Goal: Transaction & Acquisition: Purchase product/service

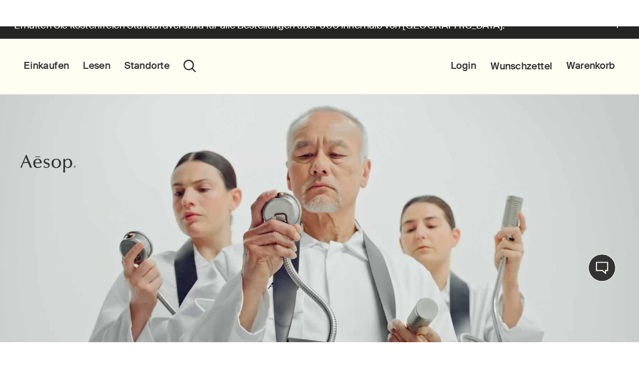
scroll to position [46, 0]
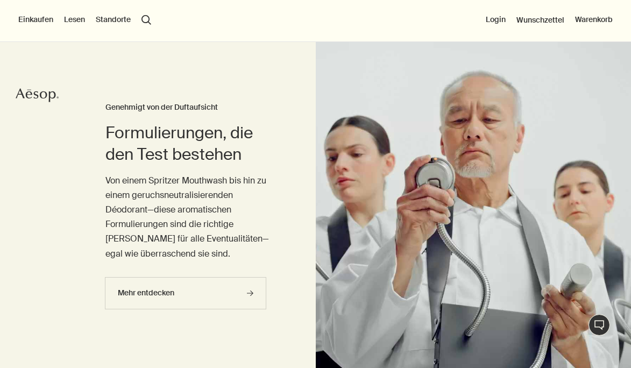
click at [40, 21] on button "Einkaufen" at bounding box center [35, 20] width 35 height 11
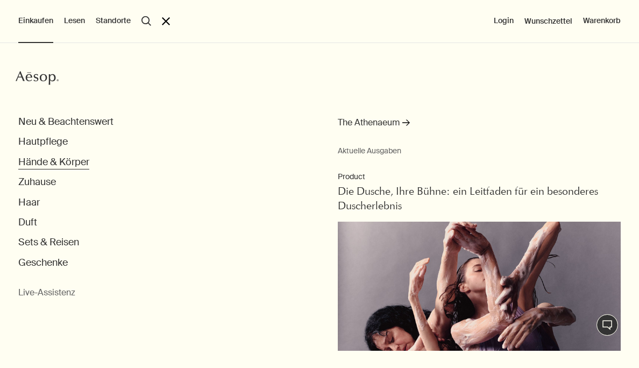
click at [46, 156] on button "Hände & Körper" at bounding box center [53, 162] width 71 height 12
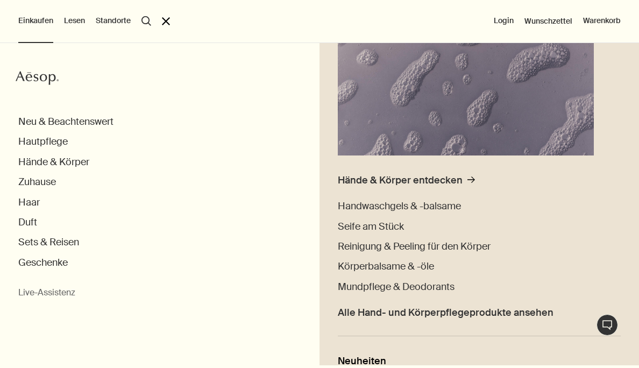
scroll to position [60, 0]
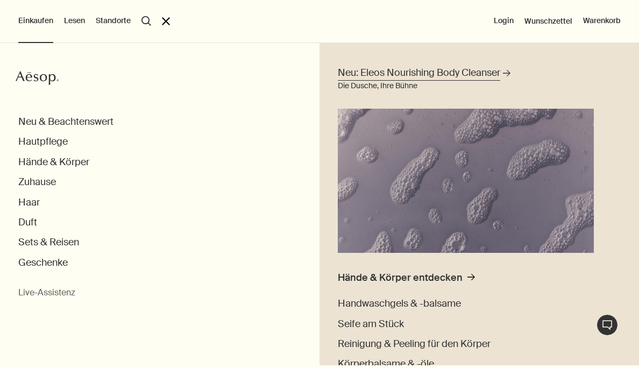
click at [447, 172] on link "Neu: Eleos Nourishing Body Cleanser rightArrow Die Dusche, Ihre Bühne" at bounding box center [466, 158] width 262 height 189
click at [426, 73] on span "Neu: Eleos Nourishing Body Cleanser" at bounding box center [419, 72] width 163 height 13
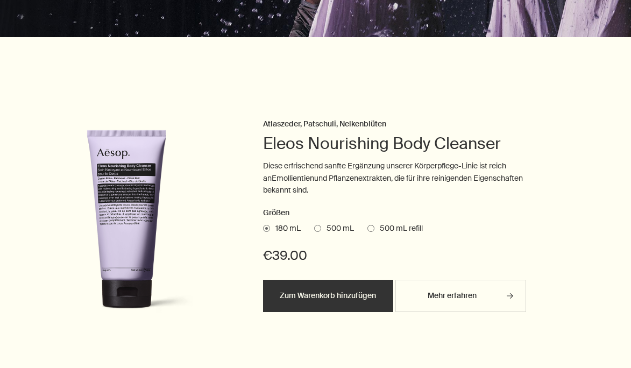
scroll to position [369, 0]
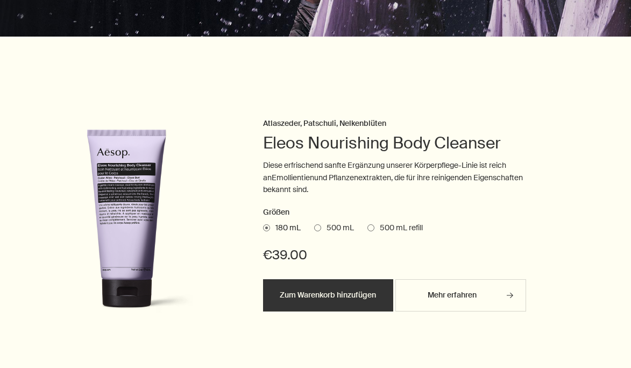
click at [317, 224] on span at bounding box center [317, 227] width 7 height 7
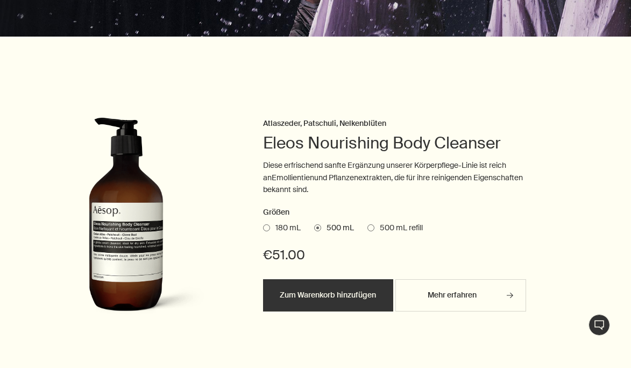
click at [325, 291] on button "Zum Warenkorb hinzufügen" at bounding box center [328, 295] width 130 height 32
click at [267, 224] on span at bounding box center [266, 227] width 7 height 7
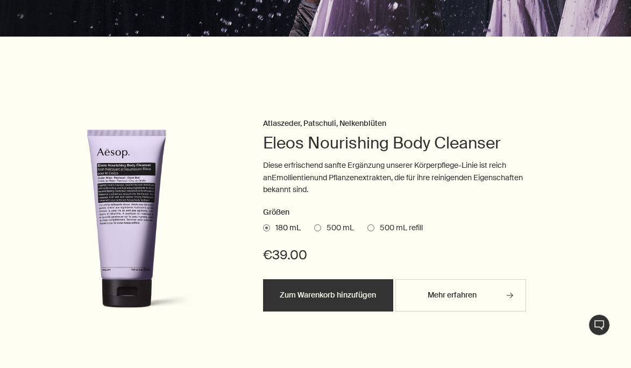
click at [365, 294] on button "Zum Warenkorb hinzugefügt Zum Warenkorb hinzufügen" at bounding box center [328, 295] width 130 height 32
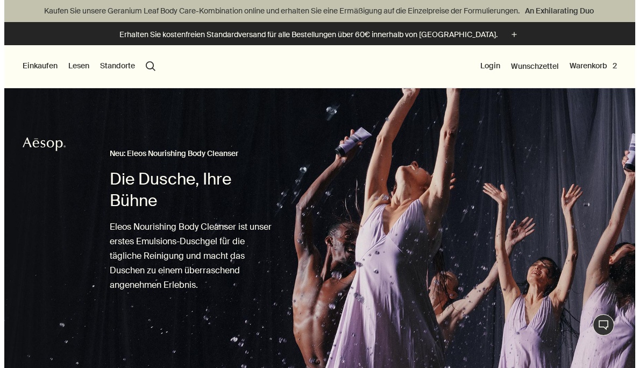
scroll to position [0, 0]
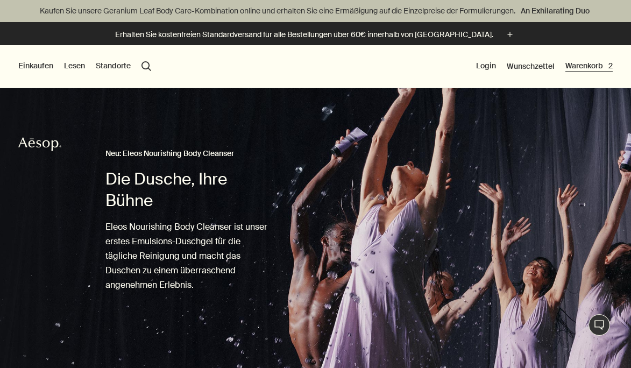
click at [590, 67] on button "Warenkorb 2" at bounding box center [589, 66] width 47 height 11
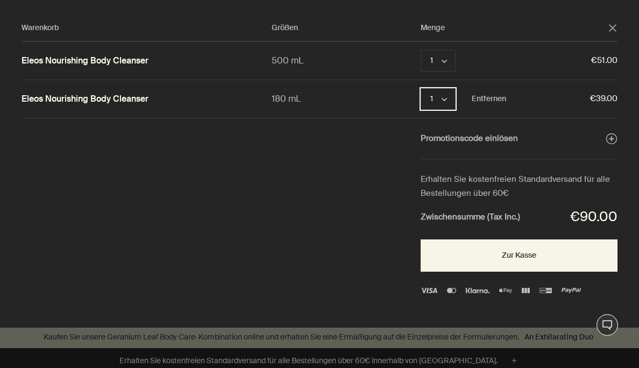
click at [442, 96] on button "1 chevron" at bounding box center [438, 99] width 35 height 22
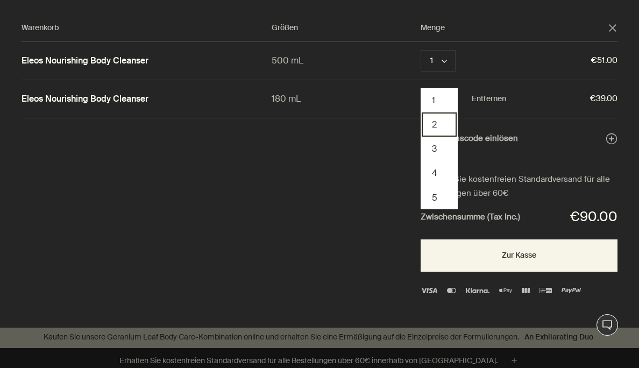
click at [441, 118] on button "2" at bounding box center [439, 124] width 35 height 24
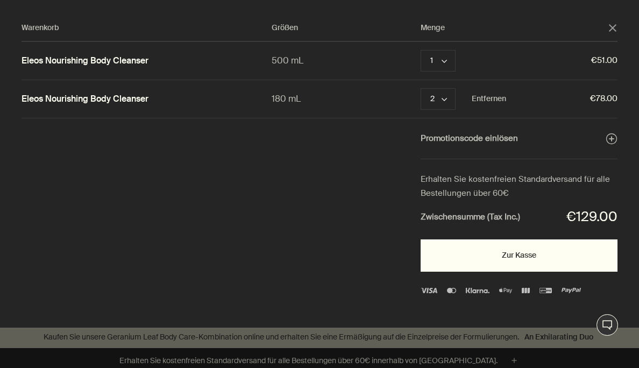
click at [517, 258] on button "Zur Kasse" at bounding box center [519, 256] width 197 height 32
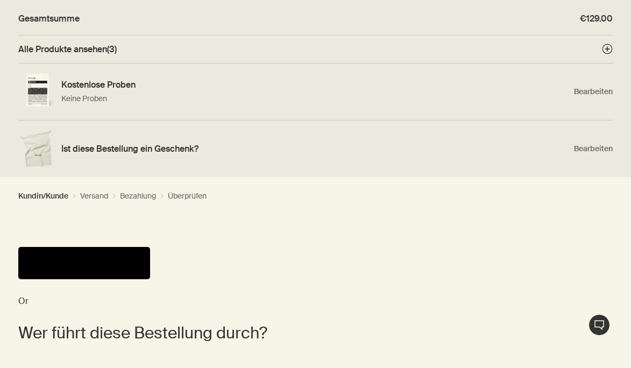
scroll to position [129, 0]
click at [147, 261] on button "Pay" at bounding box center [84, 263] width 132 height 32
click at [134, 258] on button "Pay" at bounding box center [84, 263] width 132 height 32
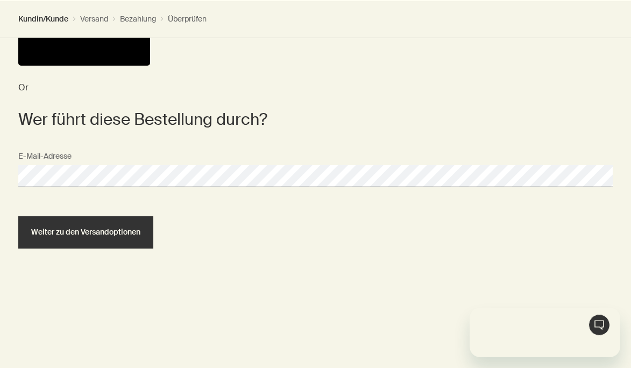
scroll to position [0, 0]
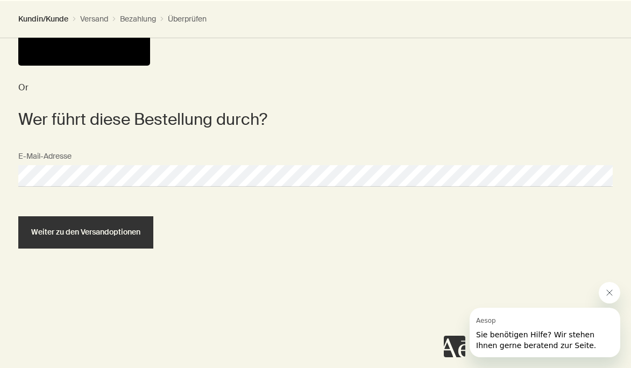
click at [0, 170] on div "Or Wer führt diese Bestellung durch? E-Mail-Adresse Weiter zu den Versandoption…" at bounding box center [315, 185] width 631 height 368
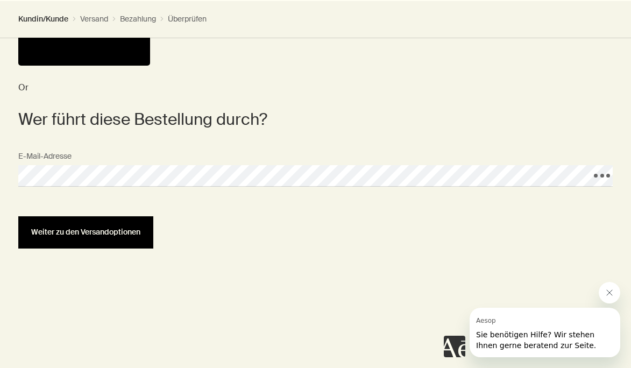
click at [73, 234] on span "Weiter zu den Versandoptionen" at bounding box center [85, 232] width 109 height 8
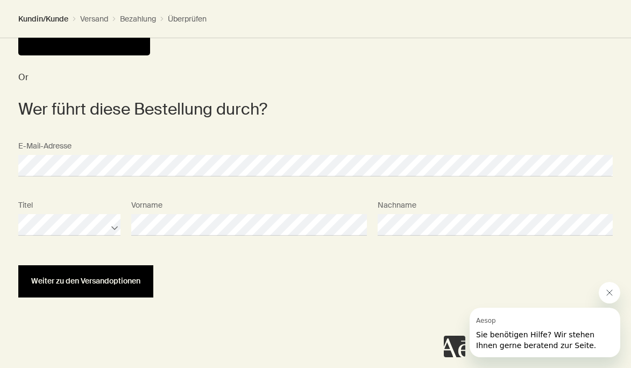
scroll to position [346, 0]
click at [131, 281] on span "Weiter zu den Versandoptionen" at bounding box center [85, 282] width 109 height 8
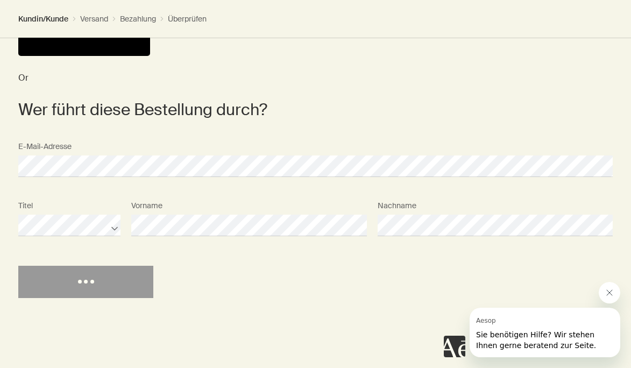
select select "DE"
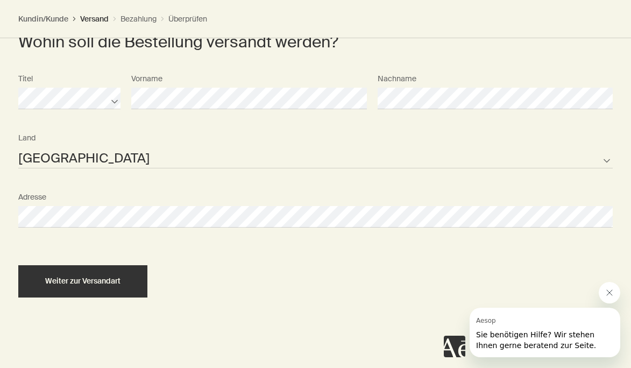
scroll to position [579, 0]
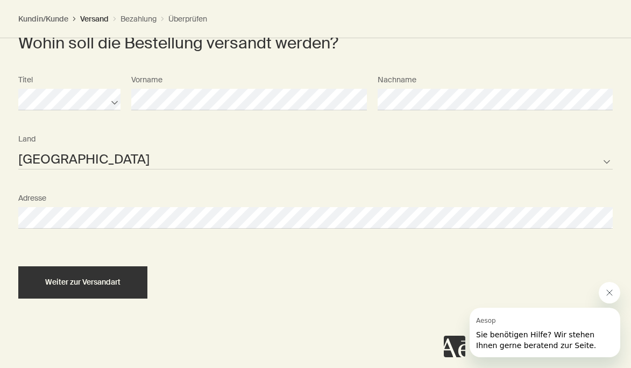
select select "DE"
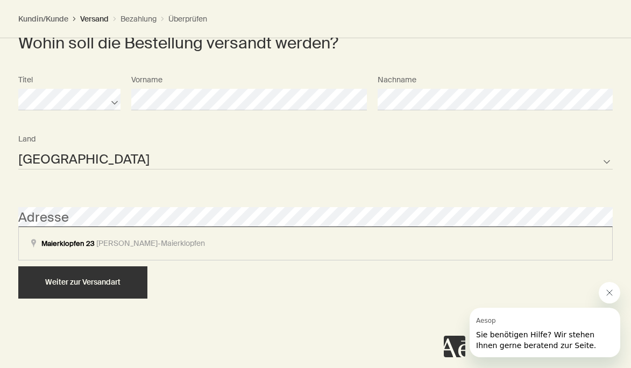
select select "DE"
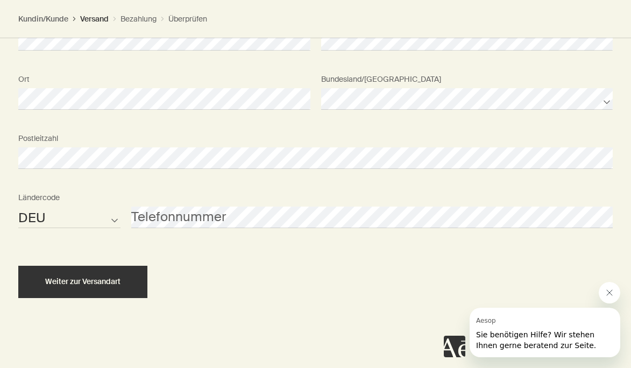
scroll to position [815, 0]
click at [149, 275] on div "Weiter zur Versandart" at bounding box center [315, 273] width 595 height 51
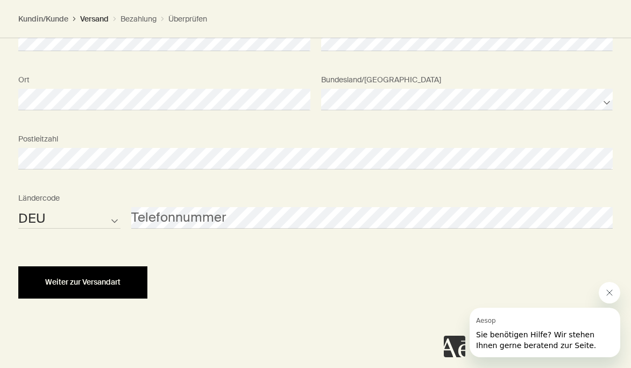
click at [130, 281] on div "Weiter zur Versandart" at bounding box center [82, 282] width 103 height 8
click at [120, 279] on span "Weiter zur Versandart" at bounding box center [82, 282] width 75 height 8
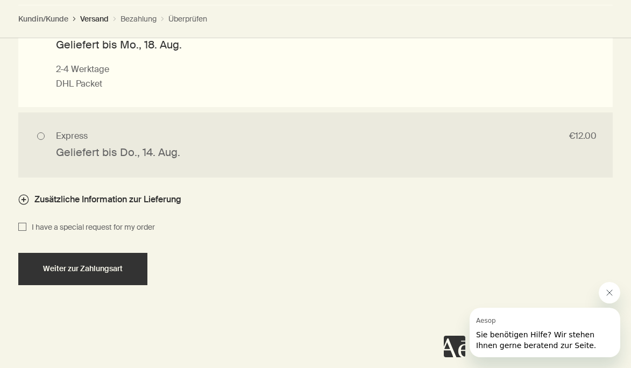
scroll to position [1113, 0]
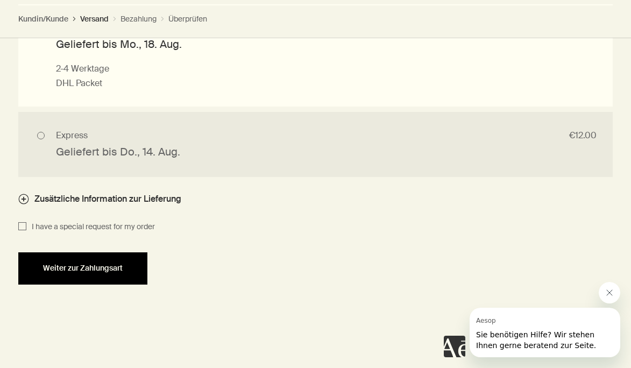
click at [85, 270] on button "Weiter zur Zahlungsart" at bounding box center [82, 268] width 129 height 32
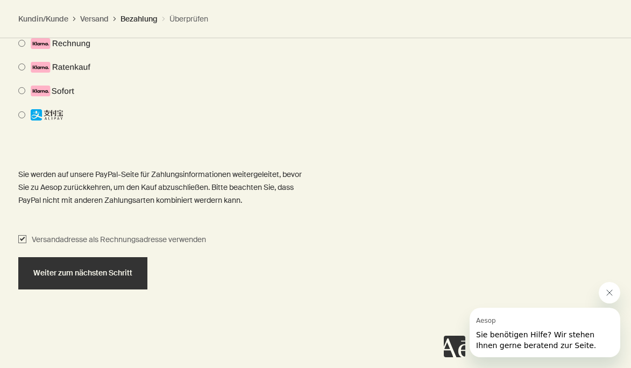
scroll to position [1024, 0]
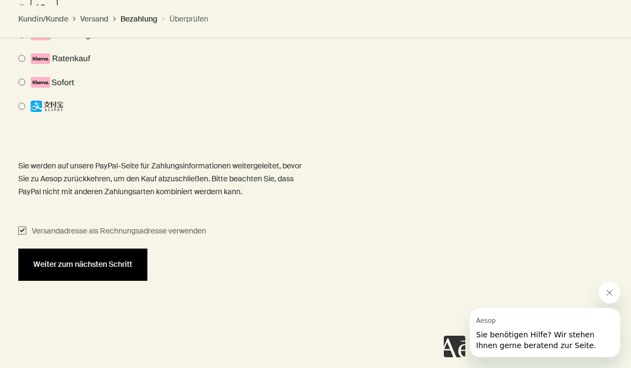
click at [125, 266] on button "Weiter zum nächsten Schritt" at bounding box center [82, 265] width 129 height 32
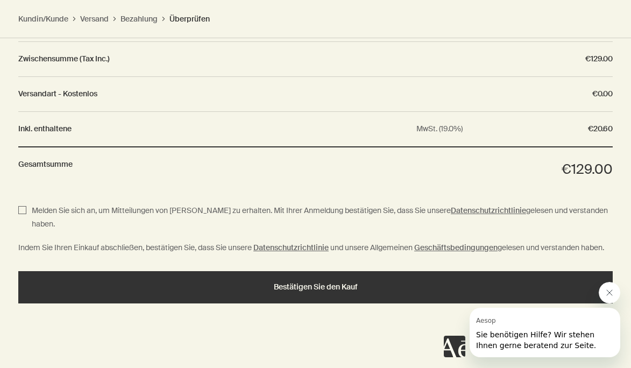
scroll to position [1365, 0]
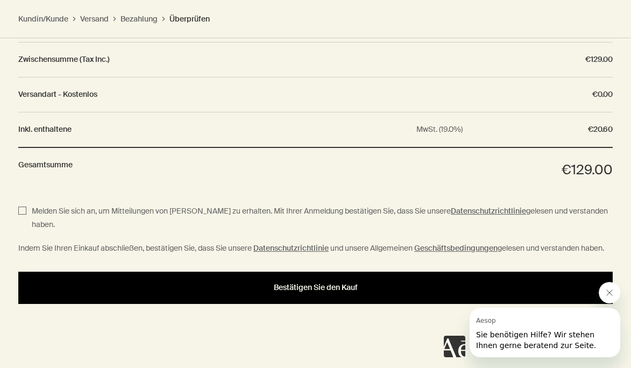
click at [296, 285] on button "Bestätigen Sie den Kauf" at bounding box center [315, 288] width 595 height 32
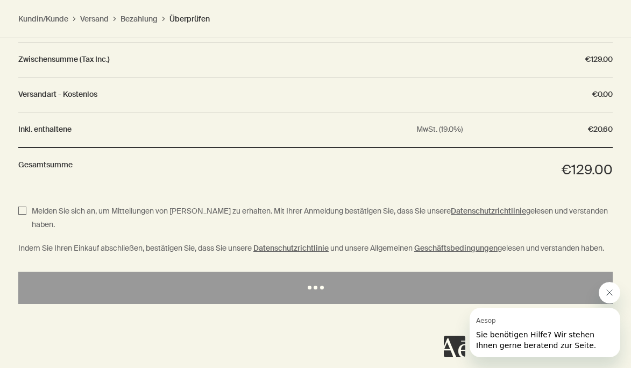
click at [23, 206] on input "Melden Sie sich an, um Mitteilungen von Aesop zu erhalten. Mit Ihrer Anmeldung …" at bounding box center [22, 218] width 8 height 26
checkbox input "true"
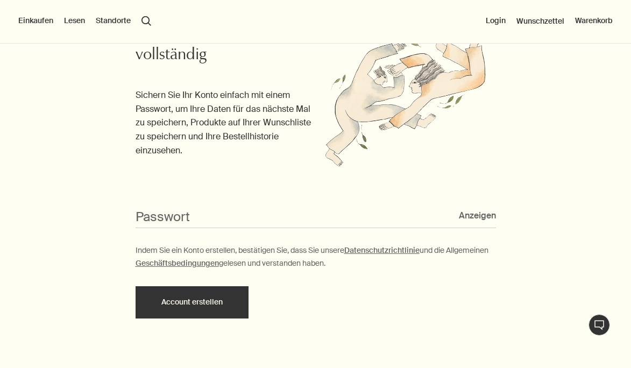
scroll to position [306, 0]
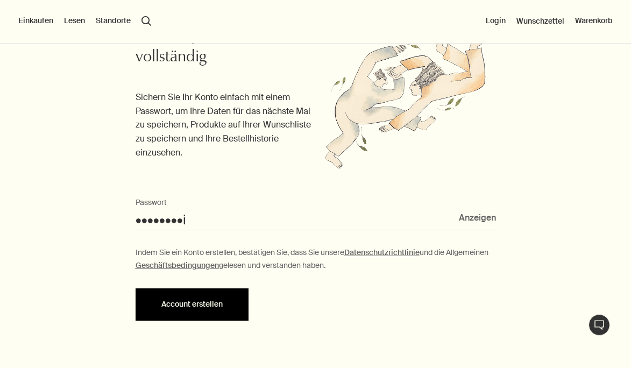
click at [214, 299] on button "Account erstellen" at bounding box center [192, 304] width 113 height 32
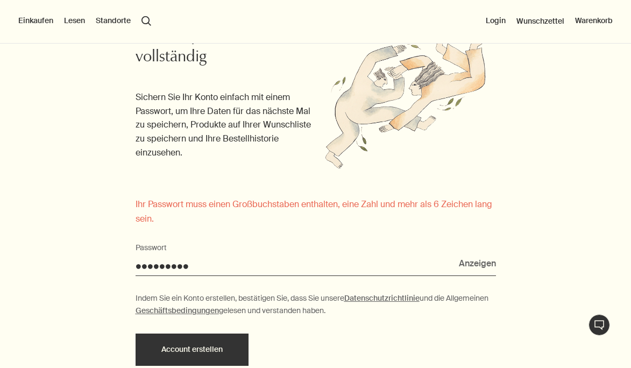
click at [198, 259] on input "•••••••••" at bounding box center [316, 266] width 361 height 20
drag, startPoint x: 198, startPoint y: 259, endPoint x: 122, endPoint y: 259, distance: 76.4
click at [122, 259] on div "Ihr Aesop-Konto ist fast vollständig Sichern Sie Ihr Konto einfach mit einem Pa…" at bounding box center [315, 196] width 631 height 394
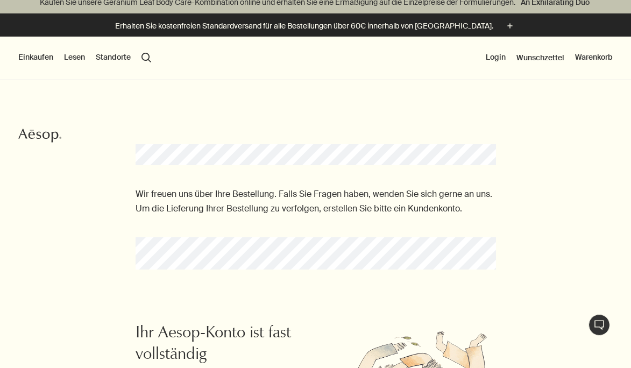
scroll to position [6, 0]
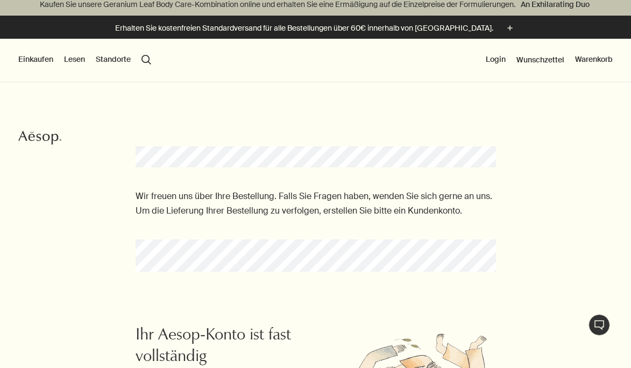
type input "•••••••••••••"
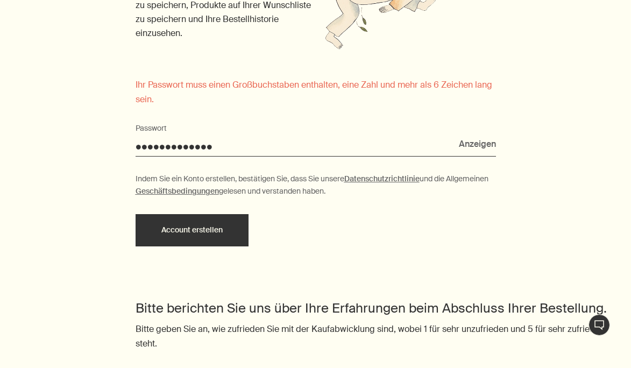
scroll to position [435, 0]
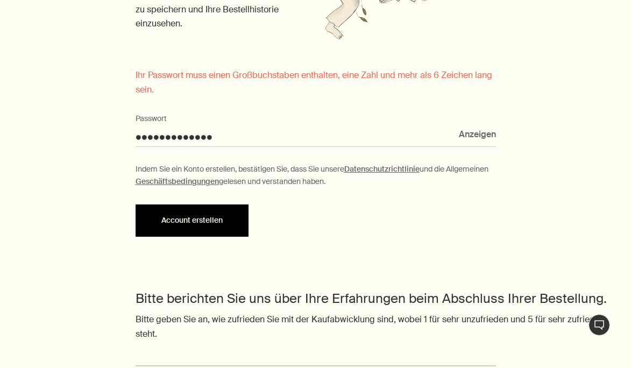
click at [208, 214] on button "Account erstellen" at bounding box center [192, 221] width 113 height 32
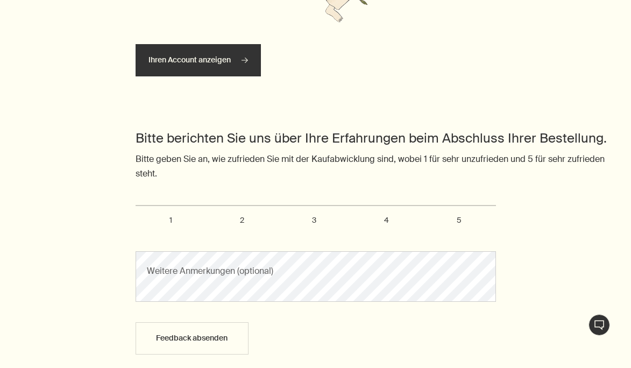
scroll to position [448, 0]
